Goal: Task Accomplishment & Management: Complete application form

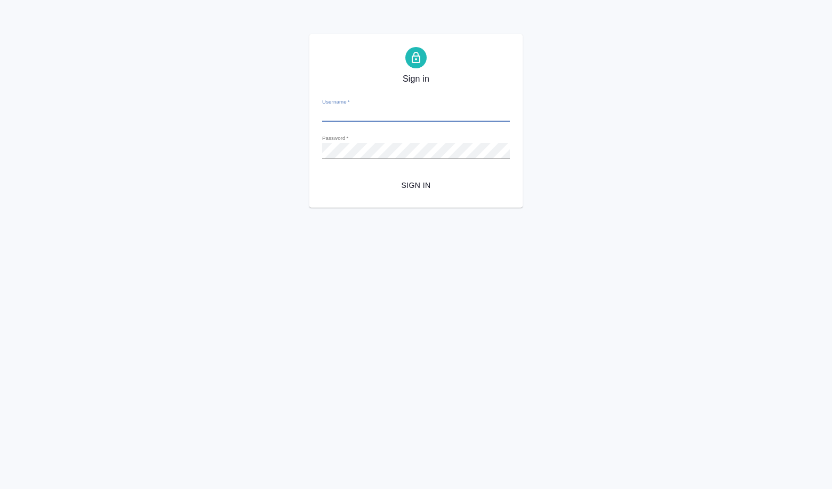
type input "a.volkova@awatera.com"
click at [432, 185] on span "Sign in" at bounding box center [416, 185] width 171 height 13
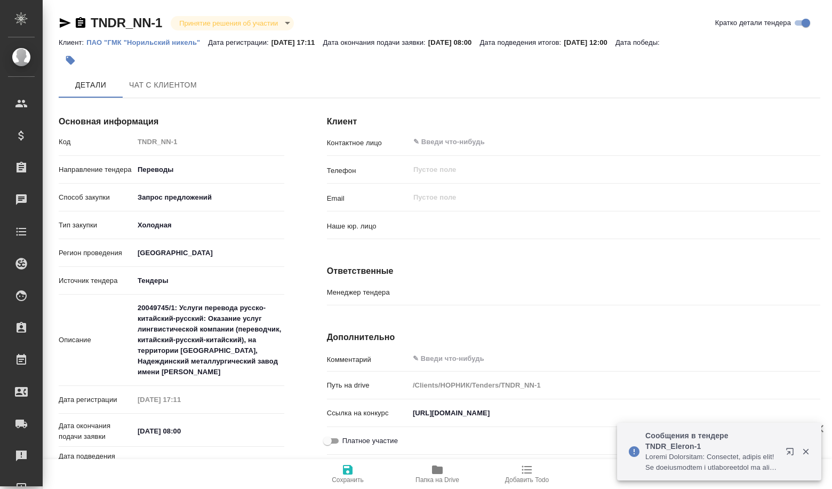
type input "(МБ) ООО "Монблан""
type input "Мосина Ирина"
type textarea "x"
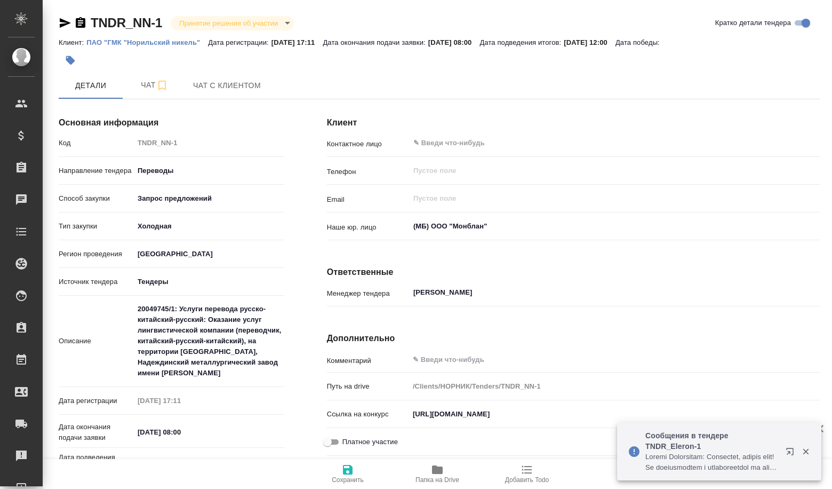
type textarea "x"
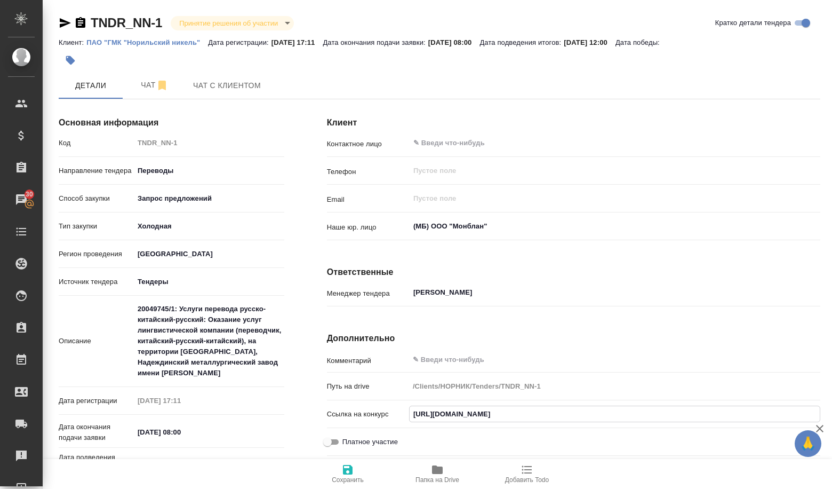
drag, startPoint x: 634, startPoint y: 414, endPoint x: 410, endPoint y: 403, distance: 224.9
click at [410, 403] on div "Комментарий x Путь на drive /Clients/НОРНИК/Tenders/TNDR_NN-1 Ссылка на конкурс…" at bounding box center [574, 404] width 494 height 111
